Goal: Transaction & Acquisition: Purchase product/service

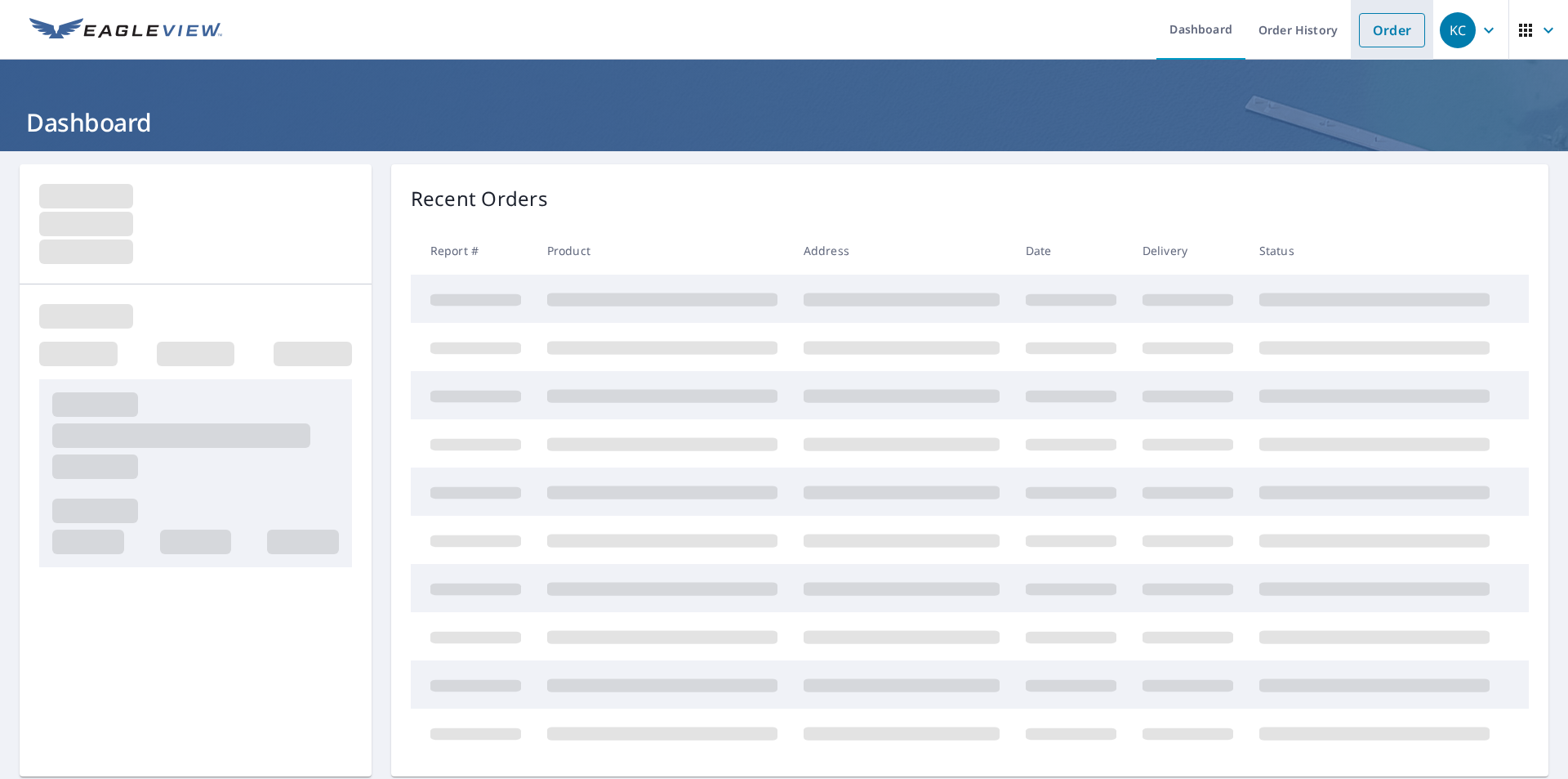
click at [1379, 22] on link "Order" at bounding box center [1392, 30] width 66 height 35
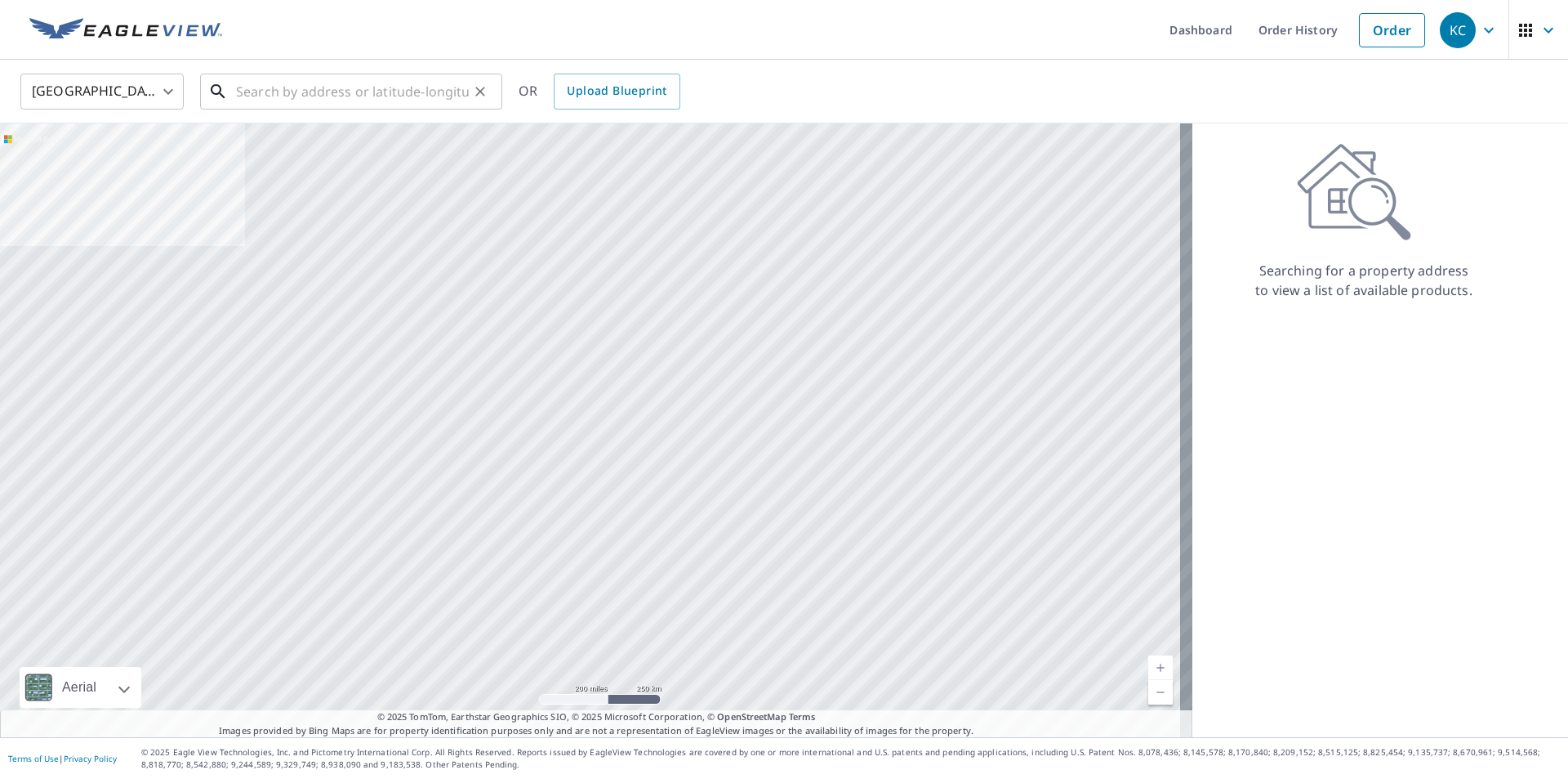
click at [248, 94] on input "text" at bounding box center [352, 91] width 233 height 46
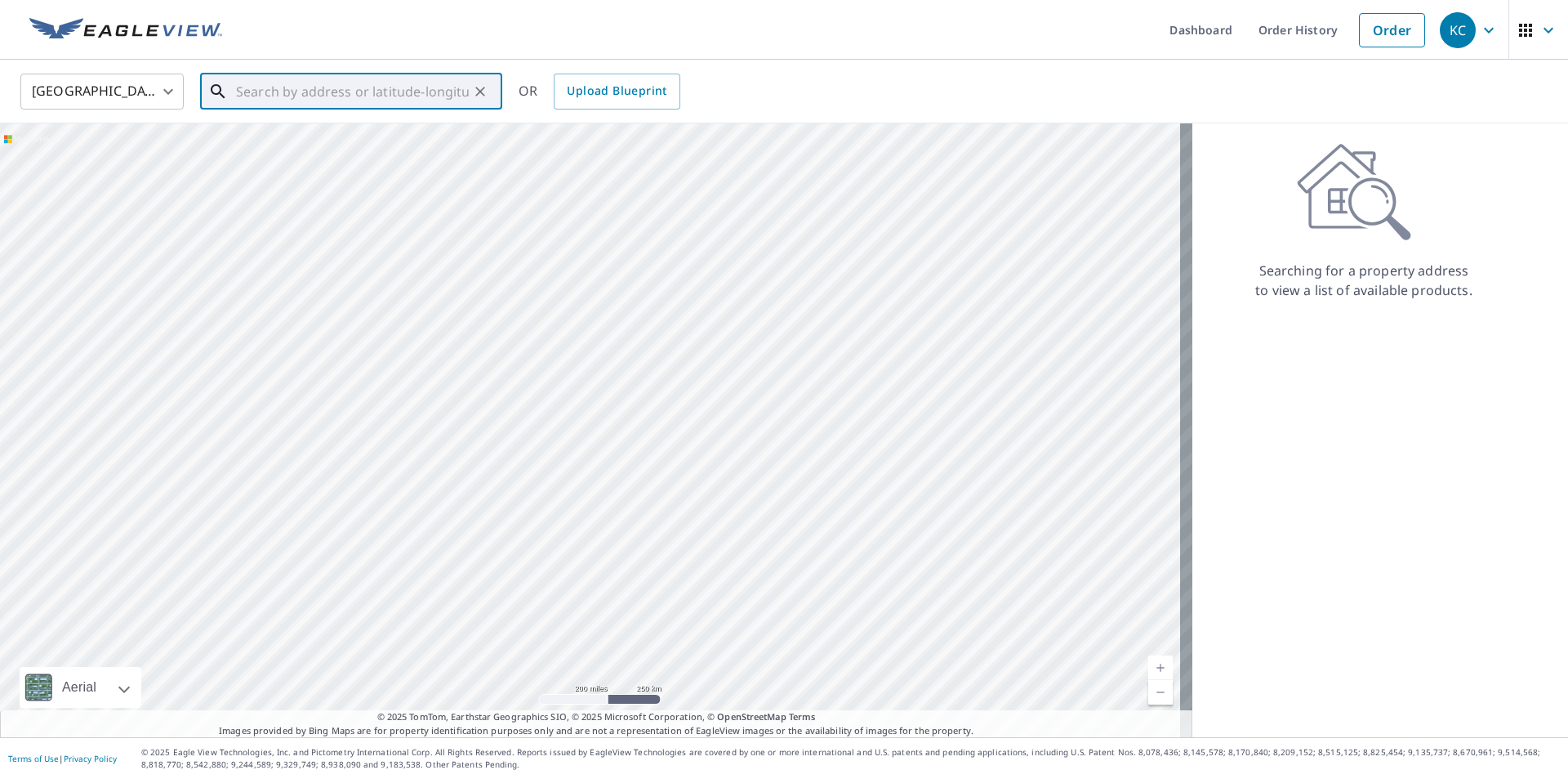
paste input "[STREET_ADDRESS][US_STATE]-"
click at [272, 148] on p "[GEOGRAPHIC_DATA]" at bounding box center [361, 157] width 256 height 16
type input "[STREET_ADDRESS][PERSON_NAME]"
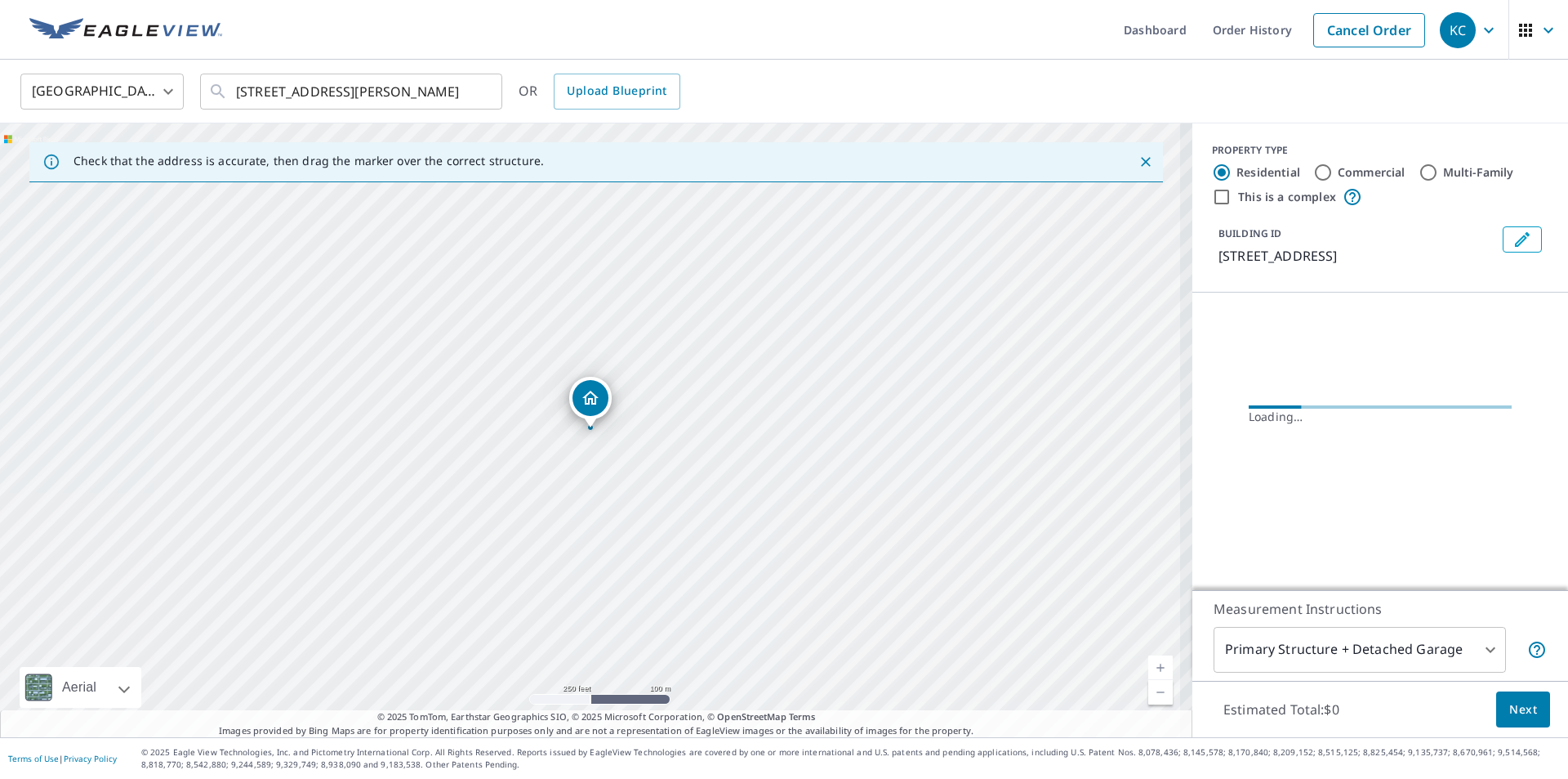
scroll to position [0, 0]
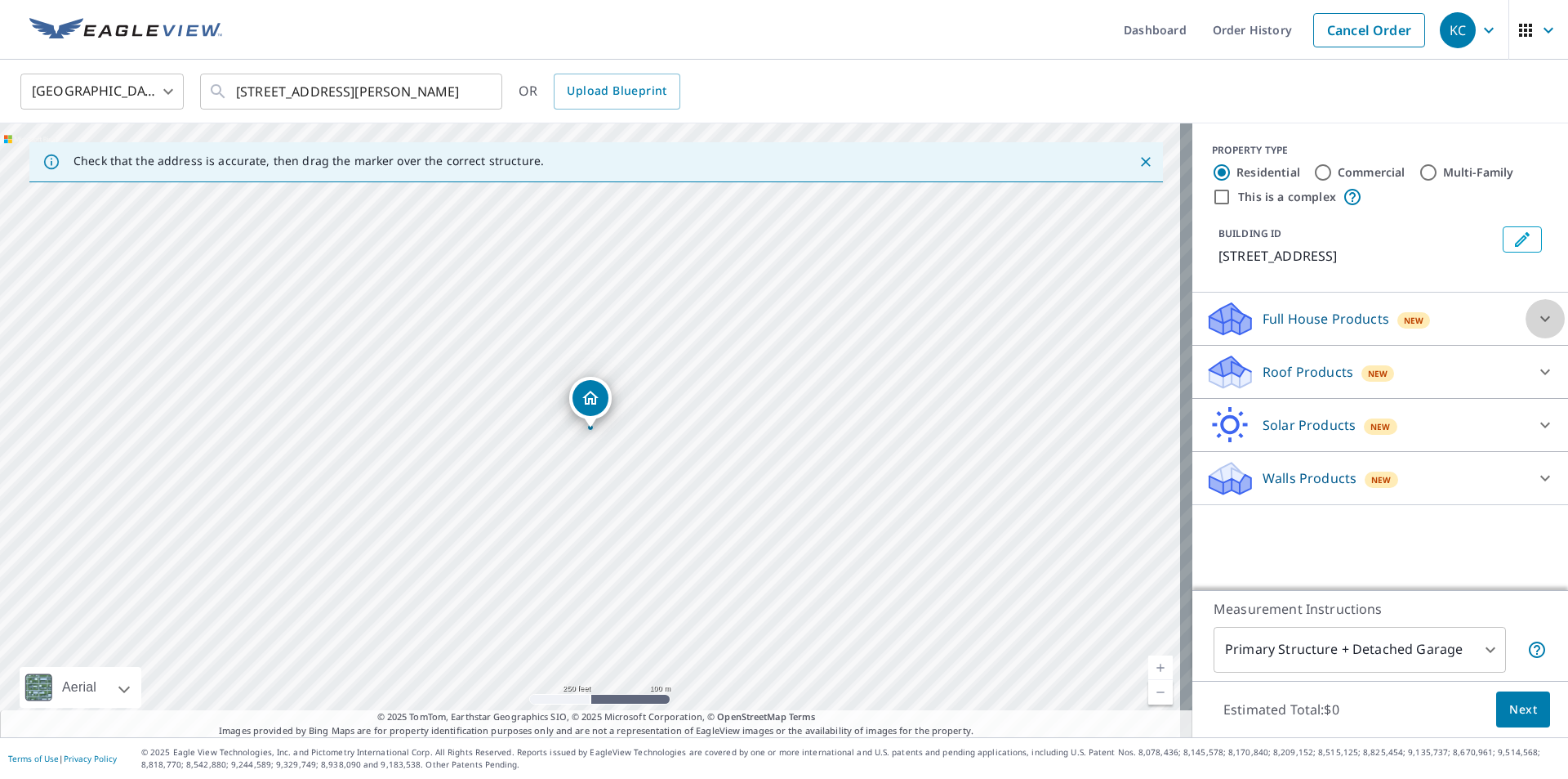
click at [1540, 322] on icon at bounding box center [1544, 319] width 10 height 5
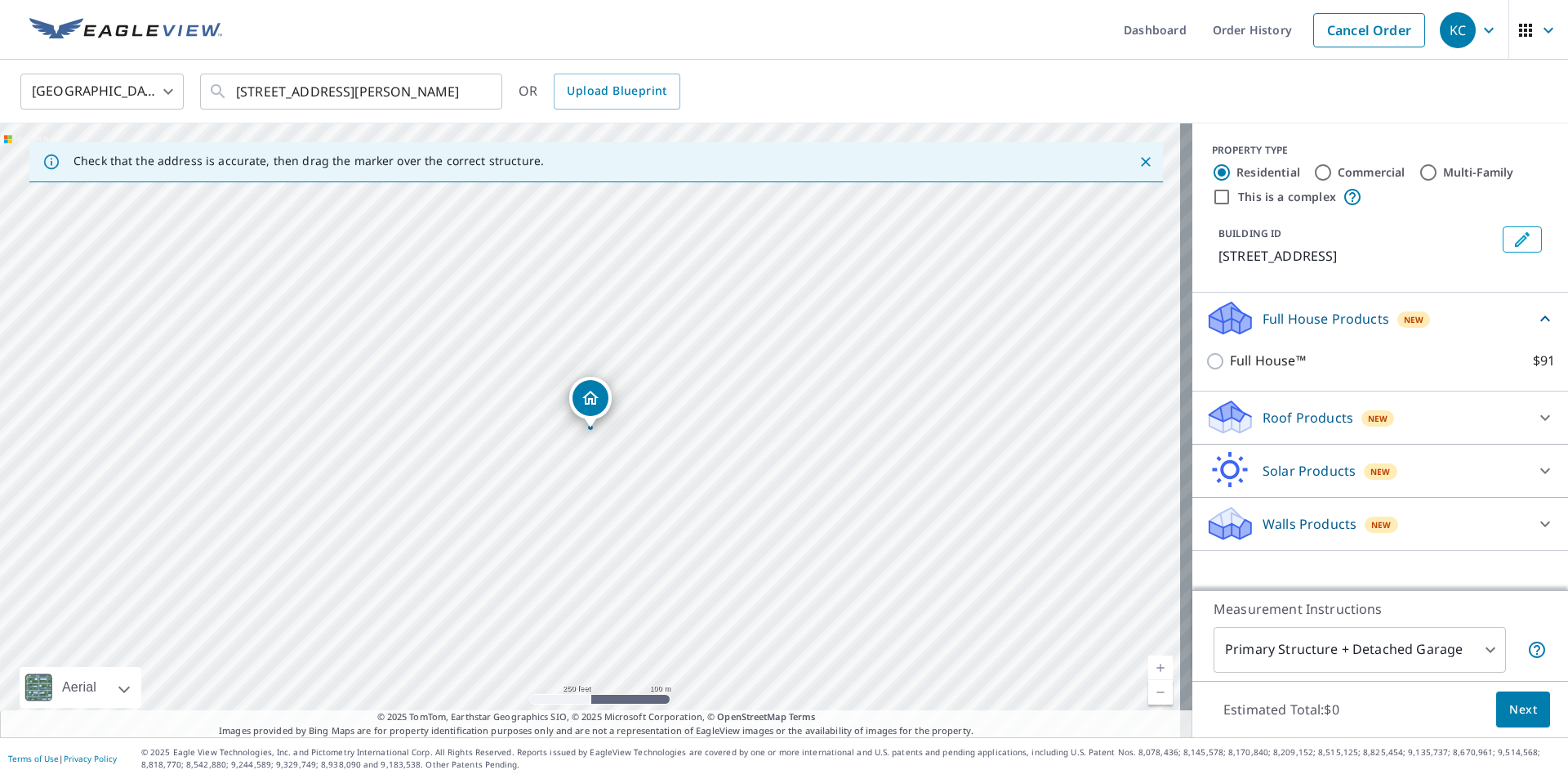
click at [1325, 427] on p "Roof Products" at bounding box center [1308, 418] width 91 height 20
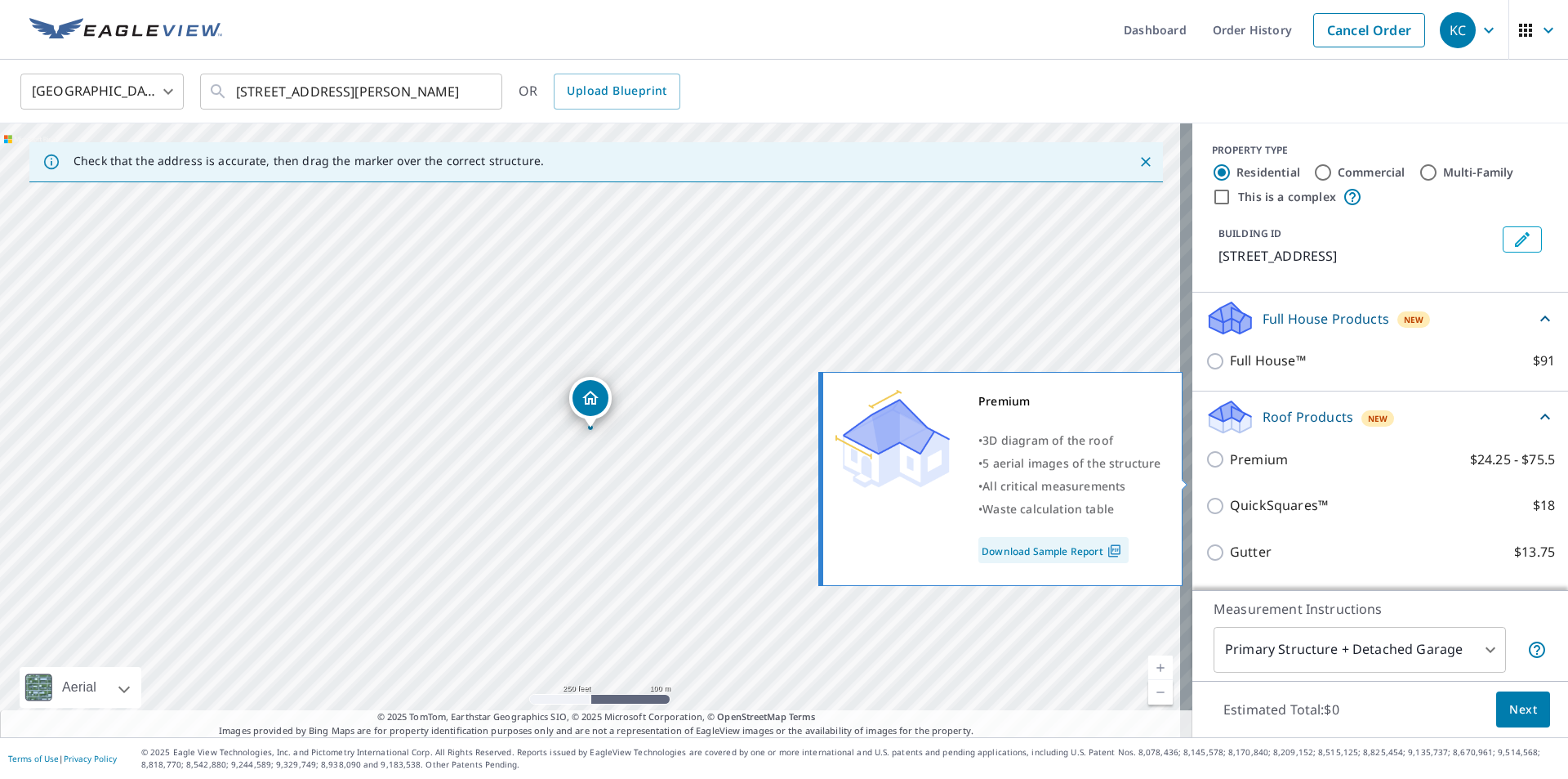
click at [1205, 469] on input "Premium $24.25 - $75.5" at bounding box center [1217, 460] width 25 height 20
checkbox input "true"
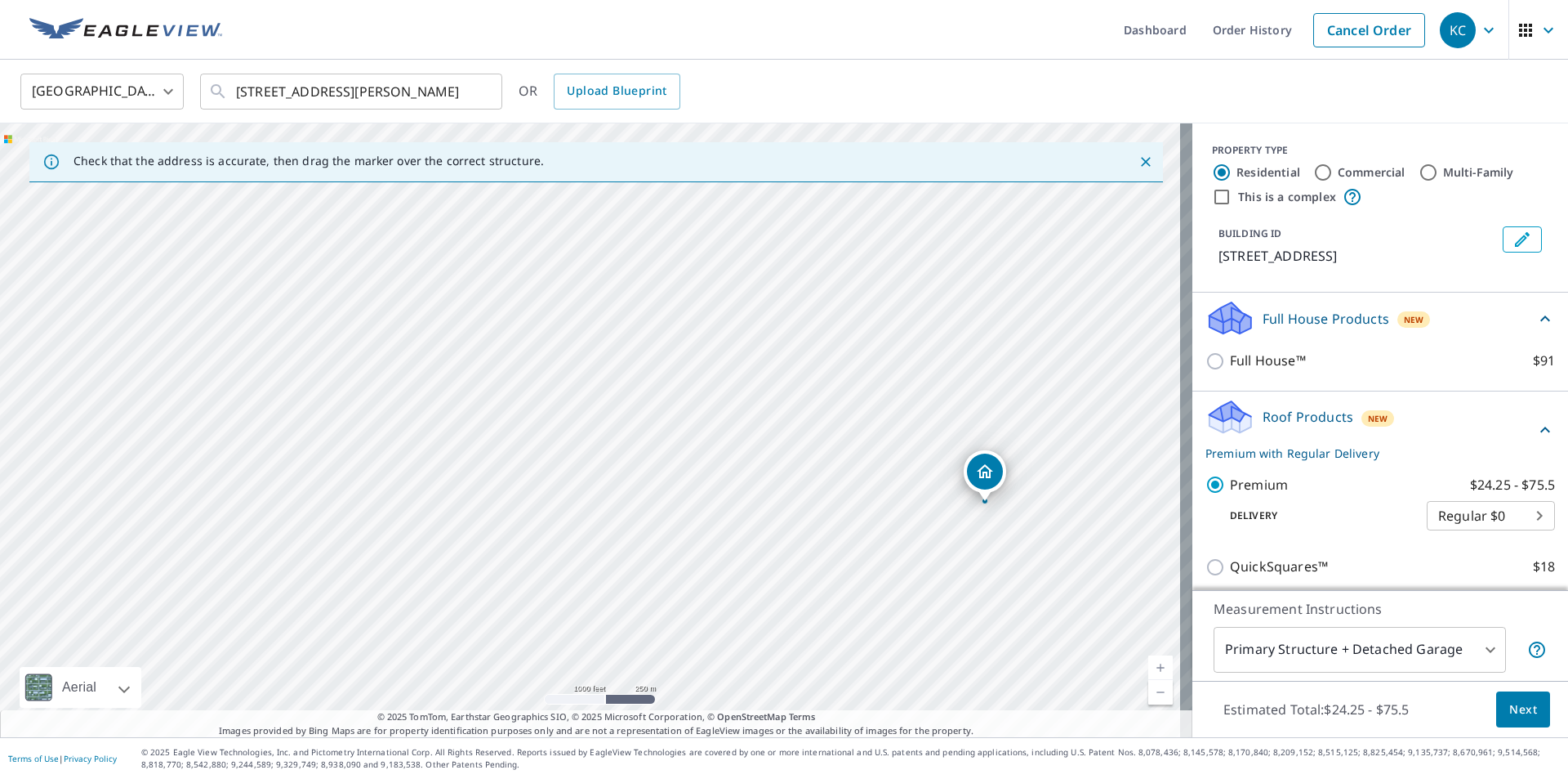
click at [1510, 705] on span "Next" at bounding box center [1523, 709] width 28 height 20
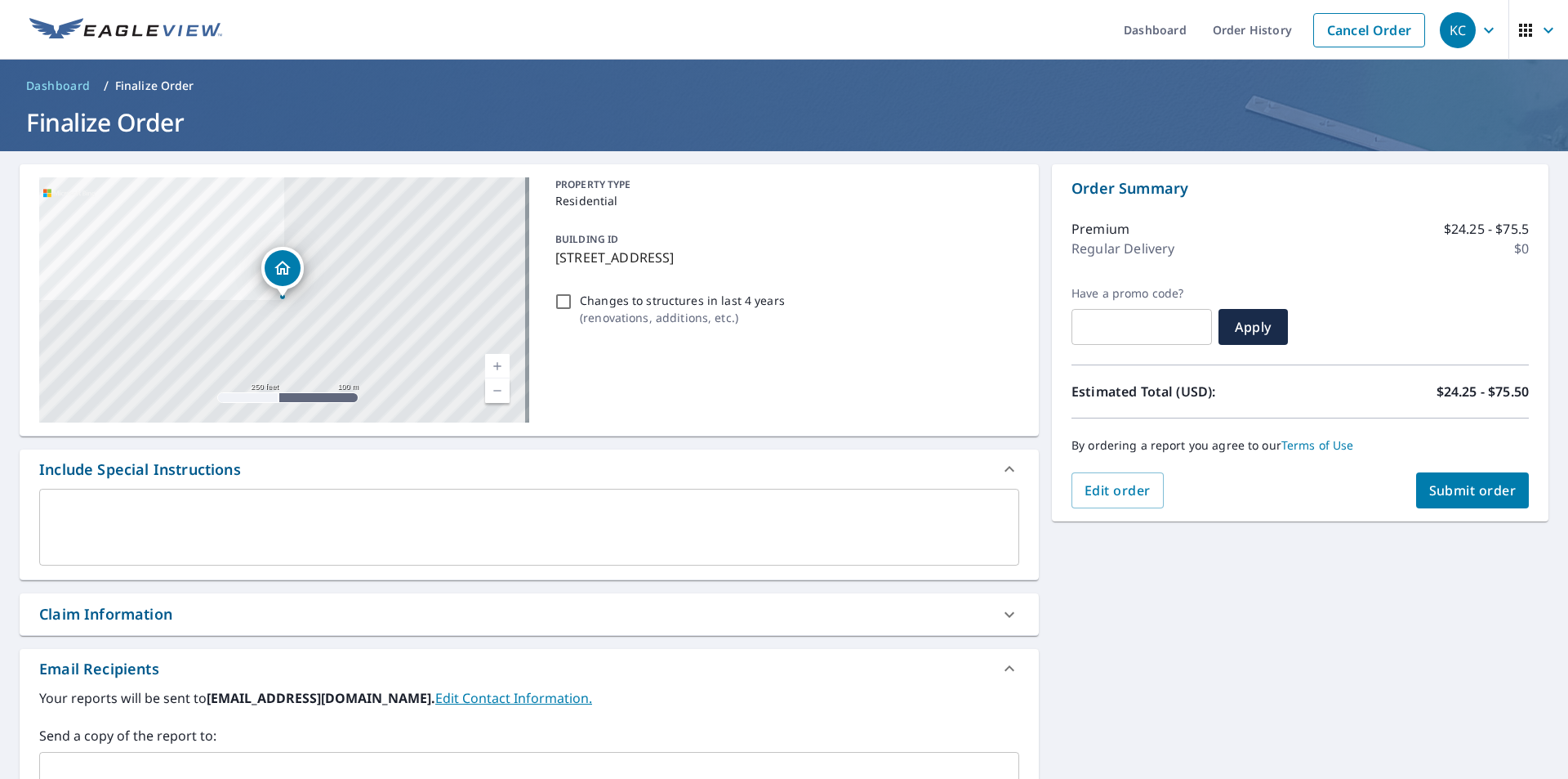
click at [116, 612] on div "Claim Information" at bounding box center [106, 613] width 133 height 22
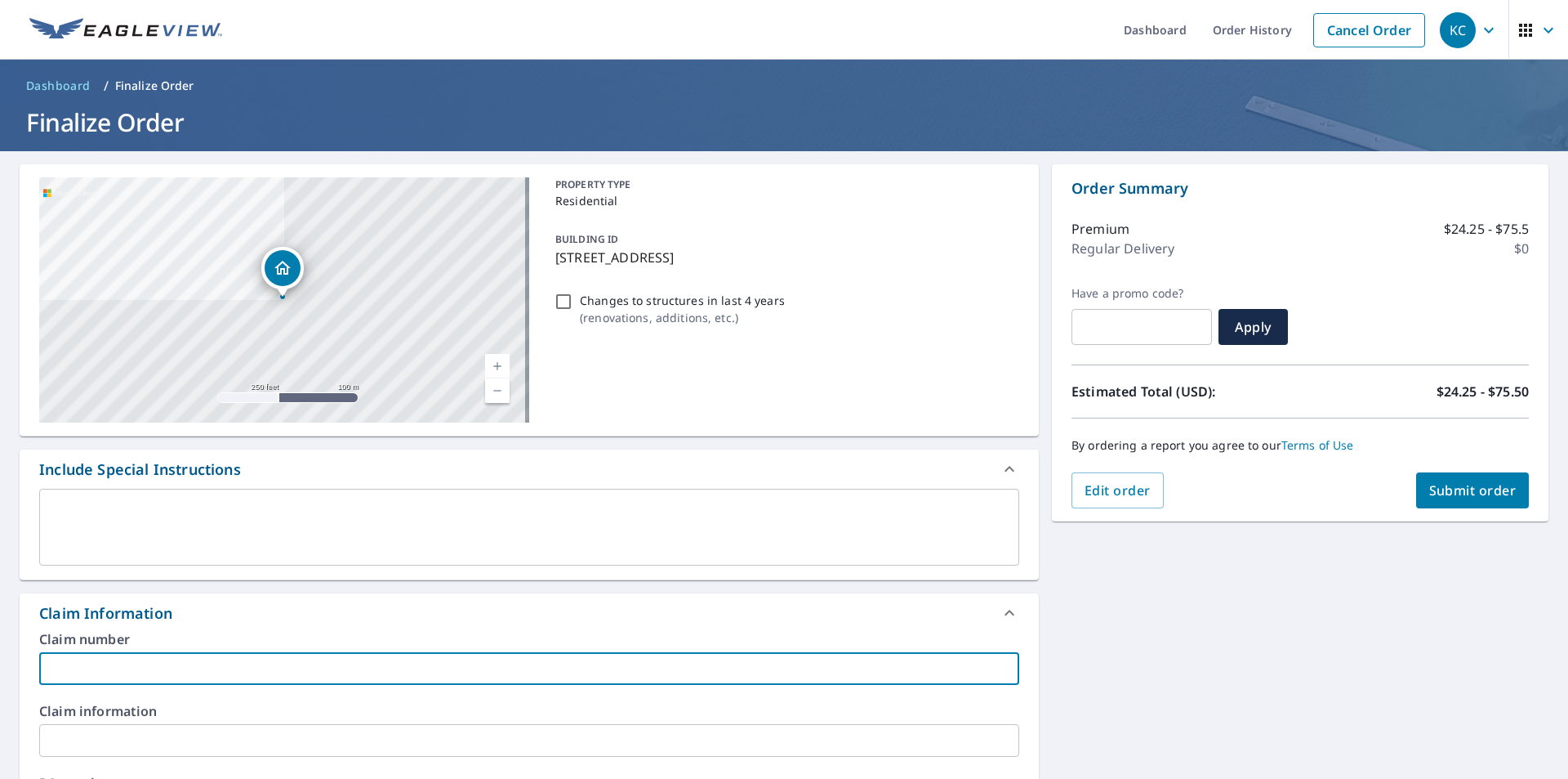
click at [94, 668] on input "text" at bounding box center [528, 668] width 980 height 33
paste input "53-71L0-46H"
type input "53-71L0-46H"
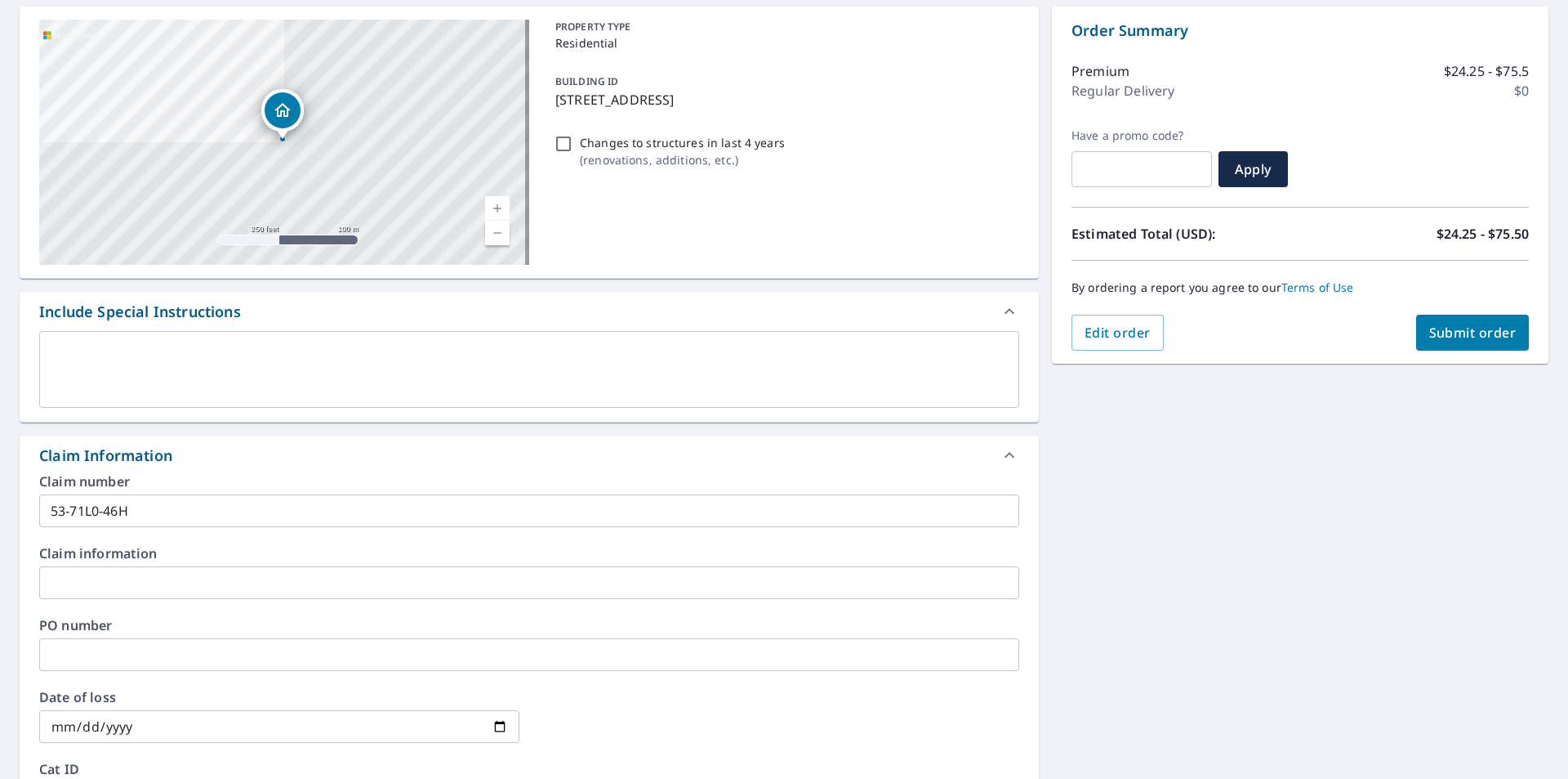
scroll to position [164, 0]
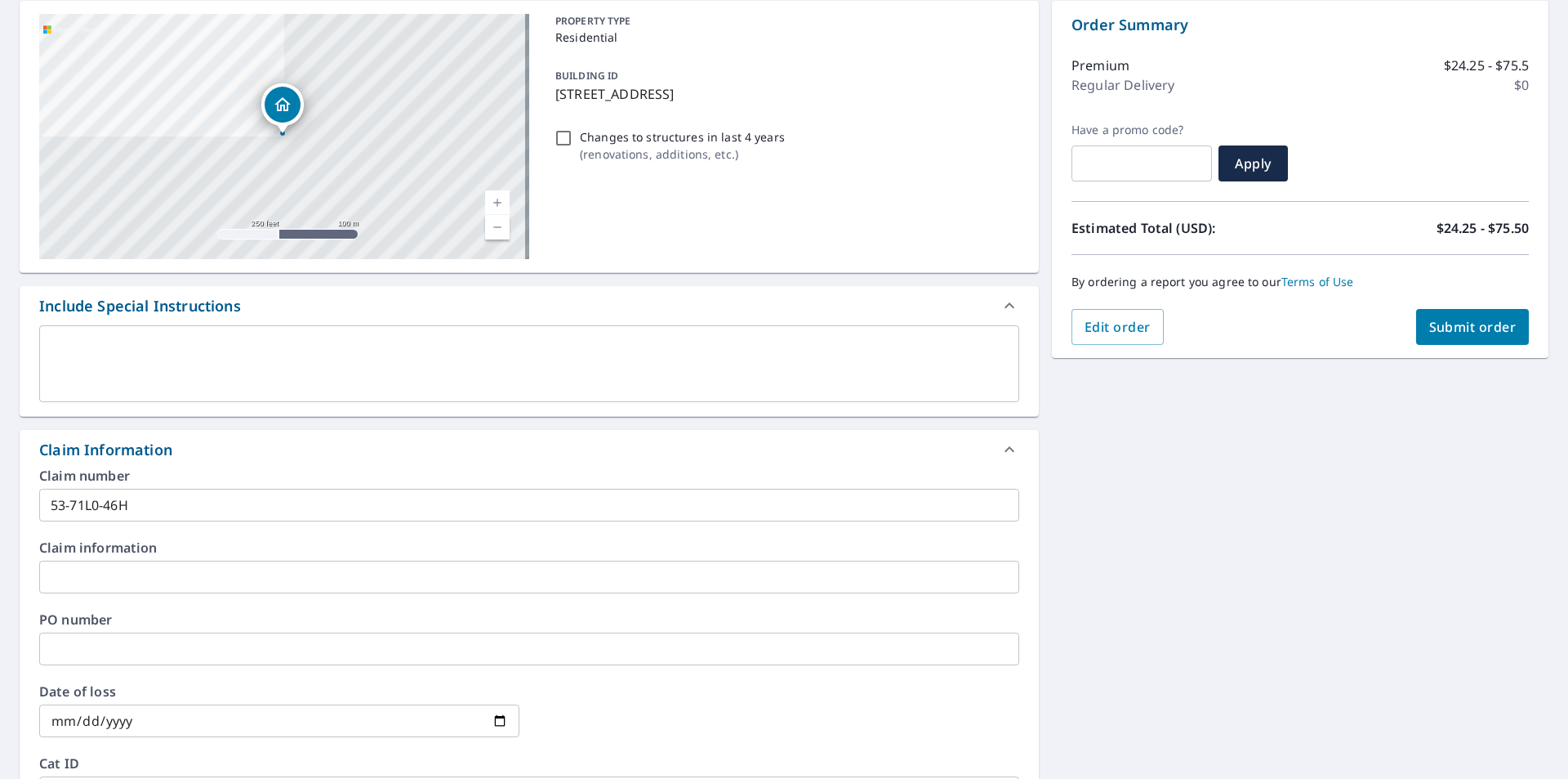
click at [79, 590] on input "text" at bounding box center [528, 577] width 980 height 33
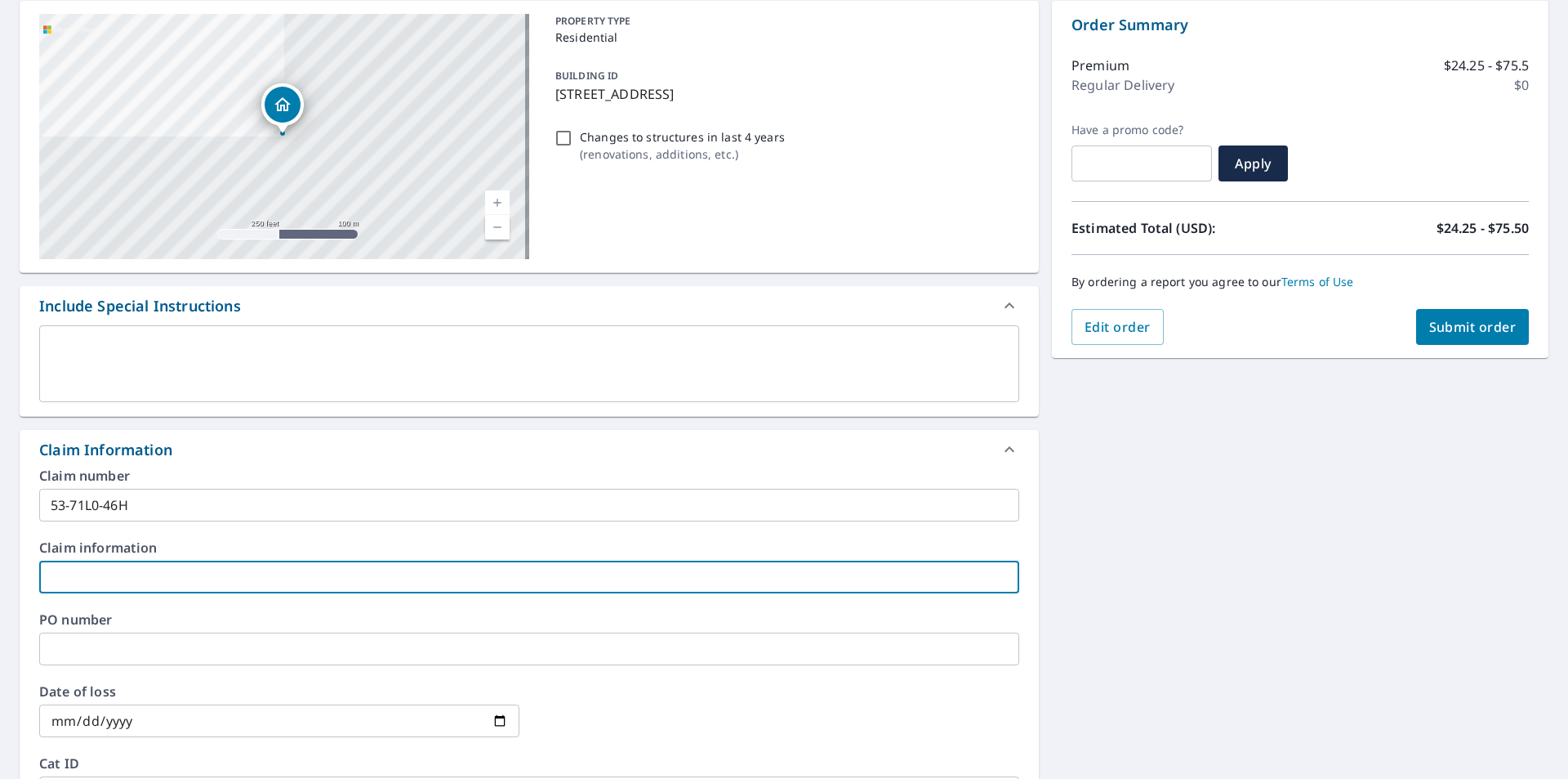
paste input "[PERSON_NAME]"
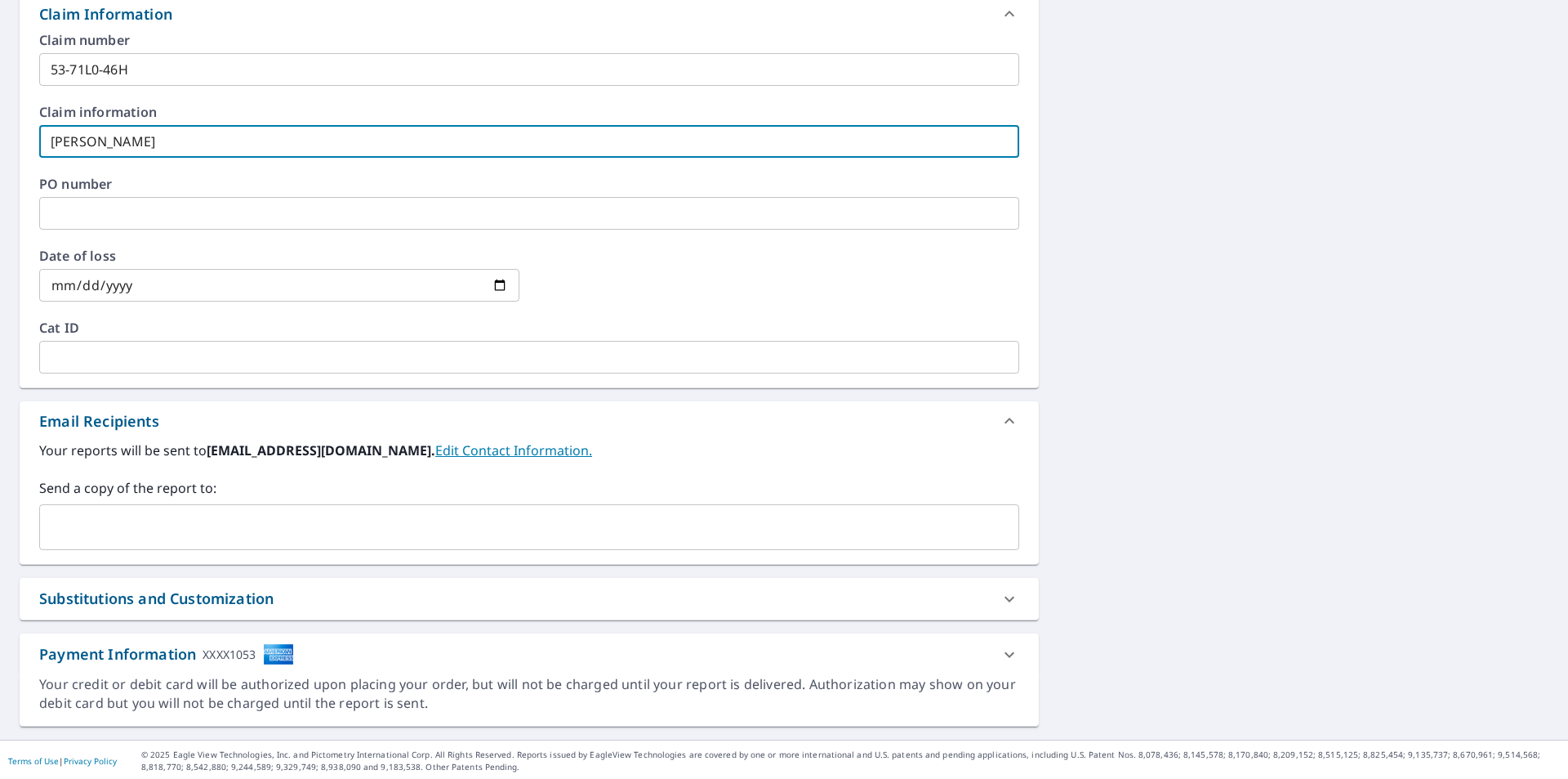
scroll to position [602, 0]
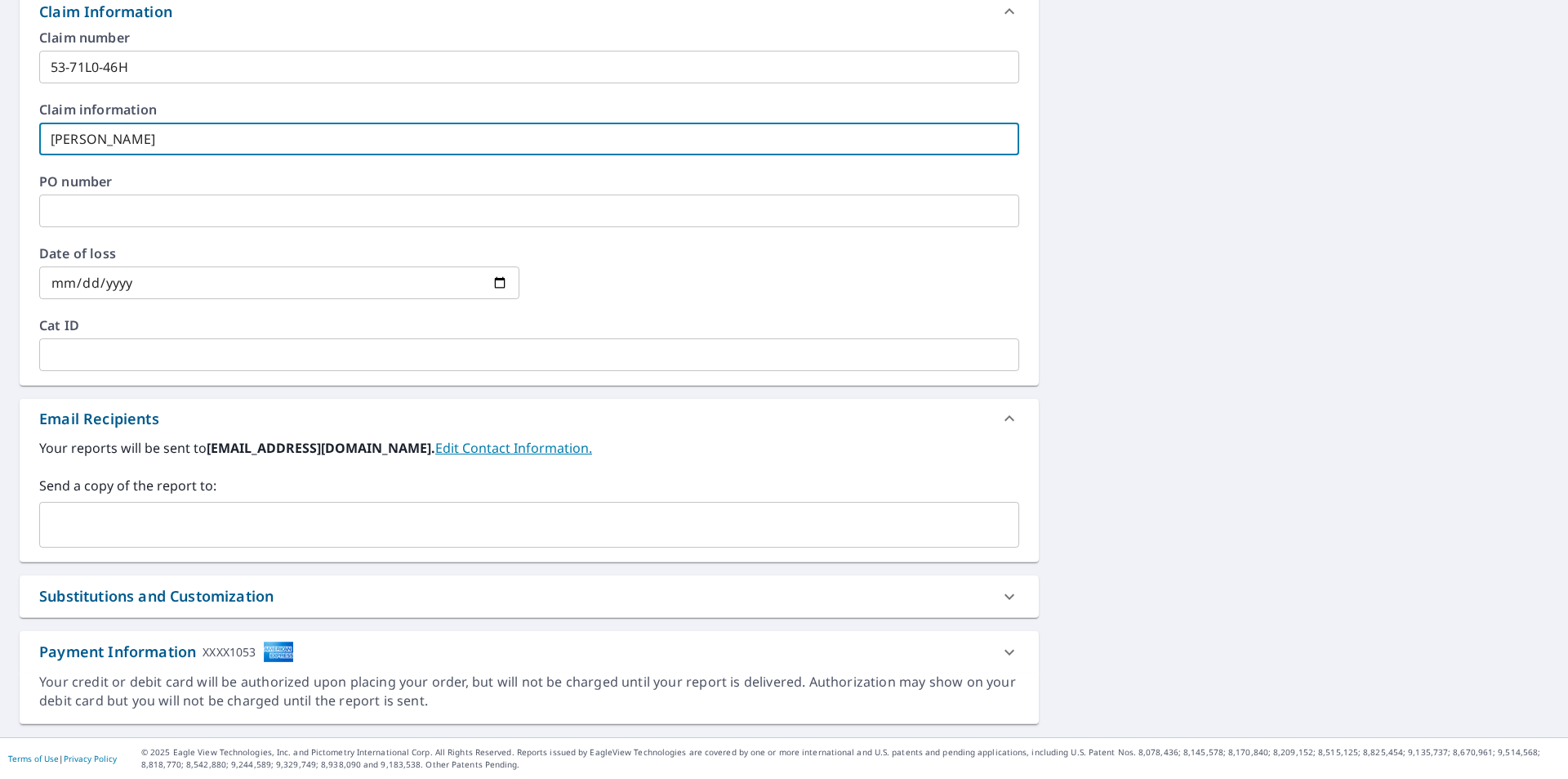
type input "[PERSON_NAME]"
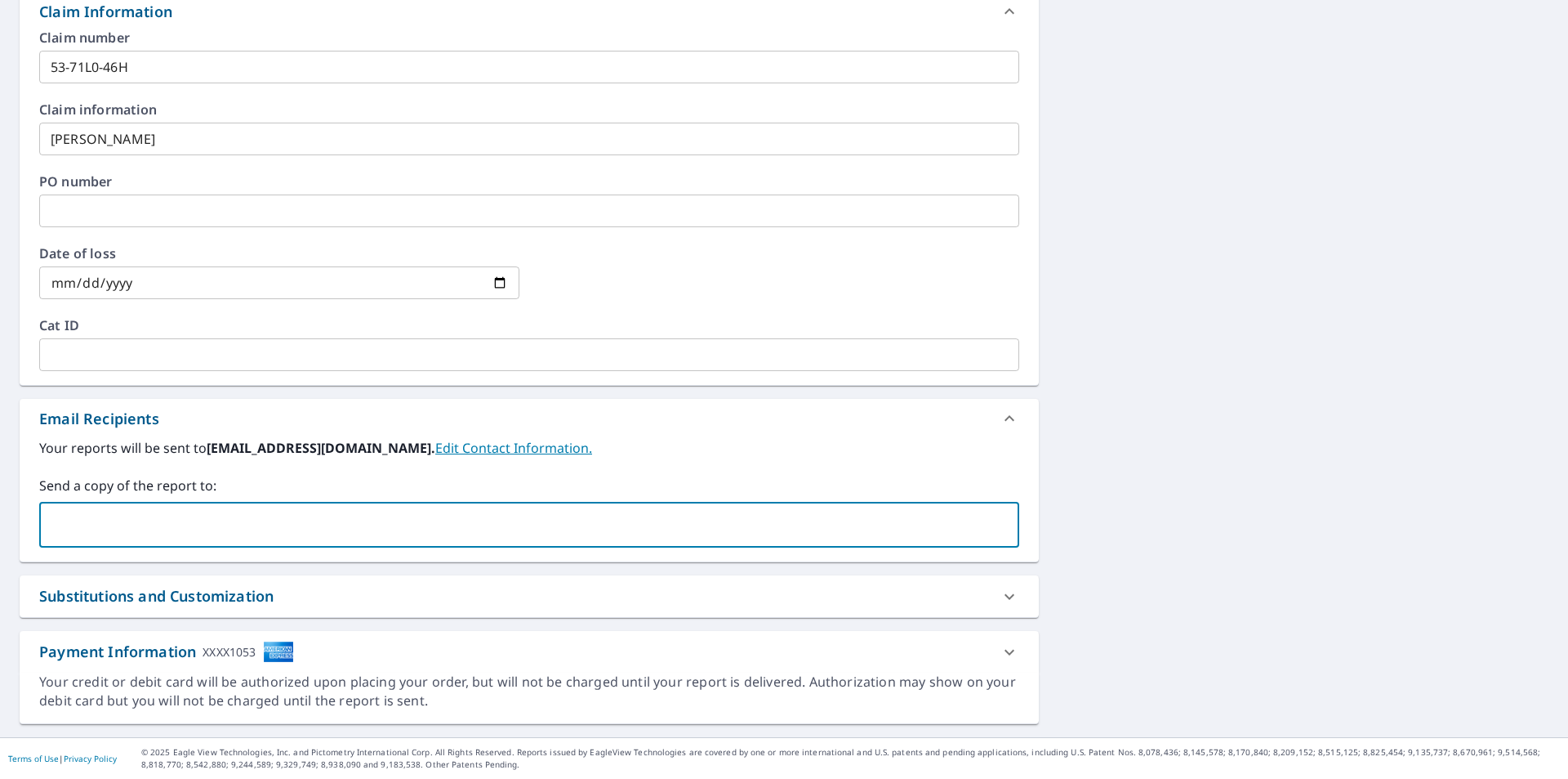
click at [99, 531] on input "text" at bounding box center [517, 524] width 940 height 31
type input "[EMAIL_ADDRESS][DOMAIN_NAME]"
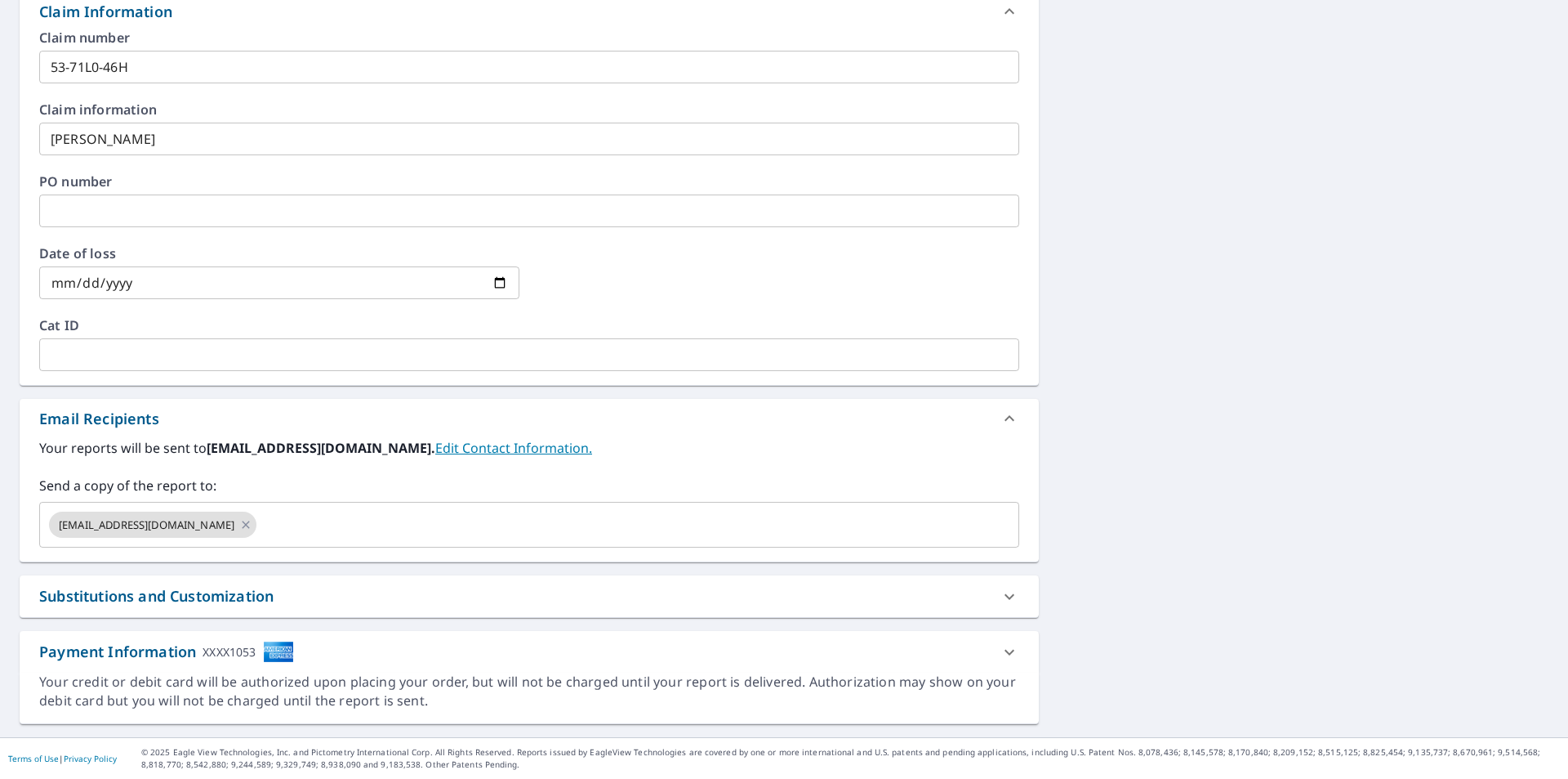
drag, startPoint x: 1262, startPoint y: 583, endPoint x: 1250, endPoint y: 571, distance: 17.0
click at [1262, 581] on div "[STREET_ADDRESS] Aerial Road A standard road map Aerial A detailed look from ab…" at bounding box center [784, 143] width 1568 height 1187
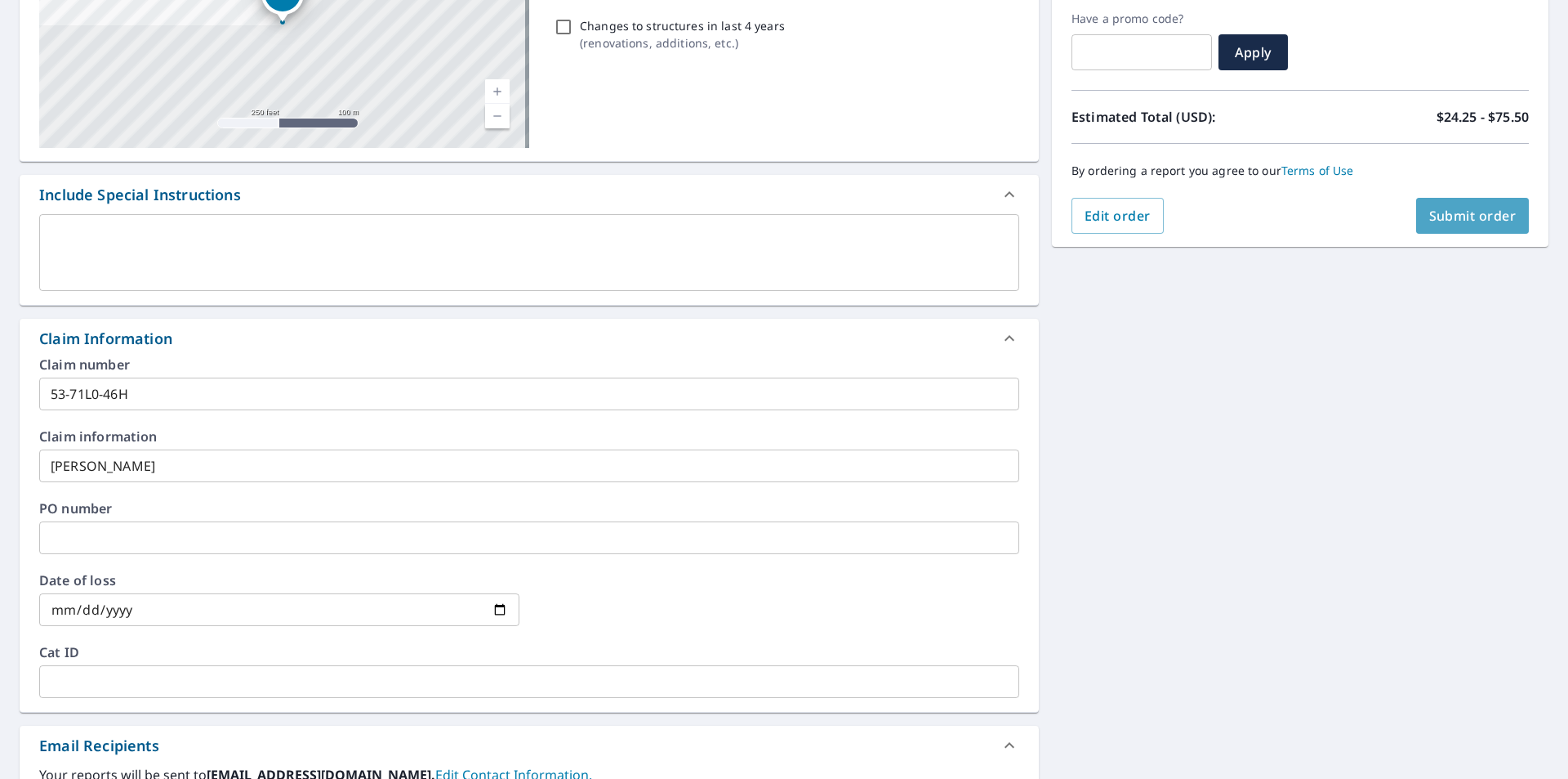
click at [1442, 209] on span "Submit order" at bounding box center [1473, 216] width 87 height 18
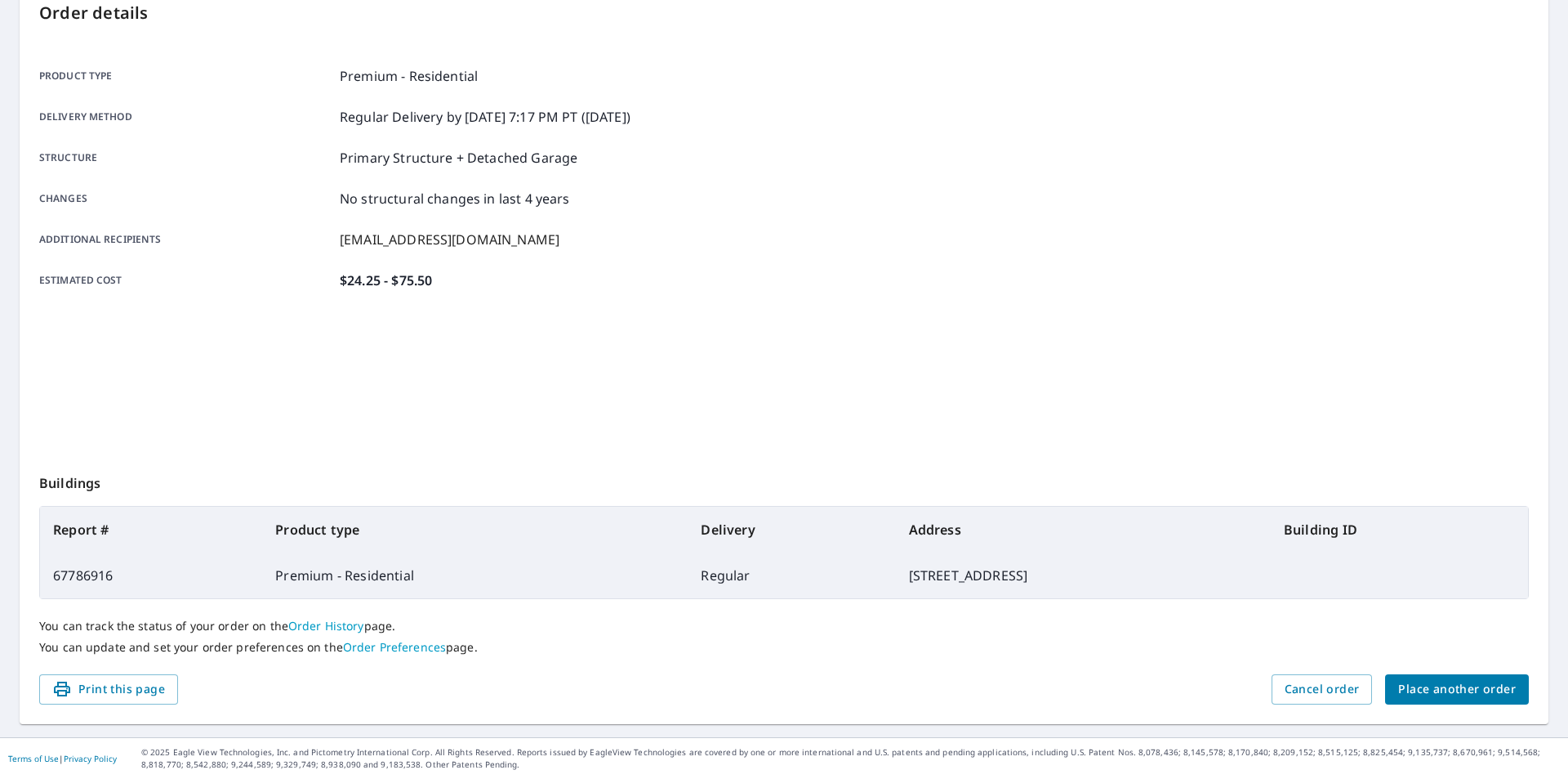
scroll to position [183, 0]
